Goal: Task Accomplishment & Management: Use online tool/utility

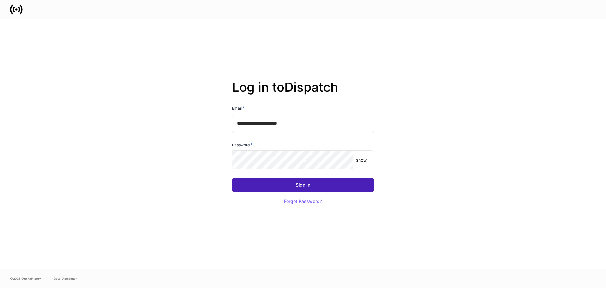
click at [319, 188] on button "Sign In" at bounding box center [303, 185] width 142 height 14
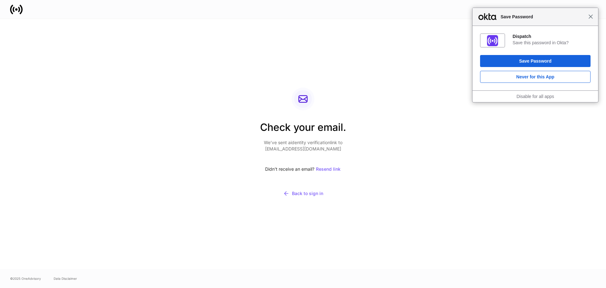
click at [593, 16] on span "Close" at bounding box center [591, 16] width 5 height 5
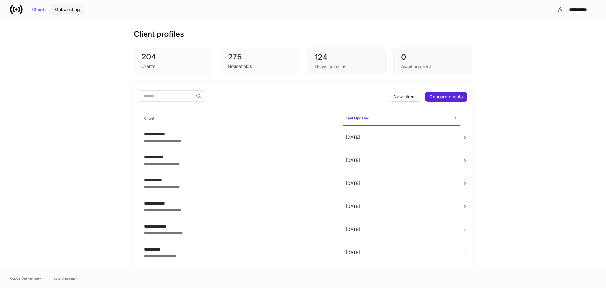
click at [72, 10] on div "Onboarding" at bounding box center [67, 9] width 25 height 4
click at [68, 9] on div "Onboarding" at bounding box center [67, 9] width 25 height 4
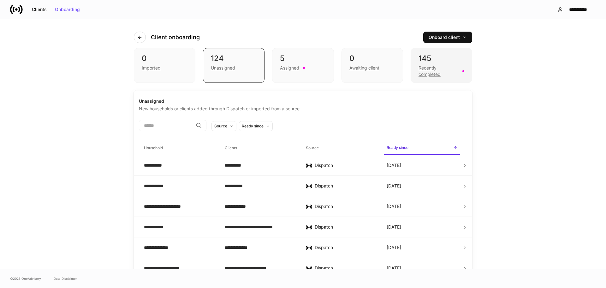
click at [427, 72] on div "Recently completed" at bounding box center [439, 71] width 40 height 13
